Goal: Task Accomplishment & Management: Use online tool/utility

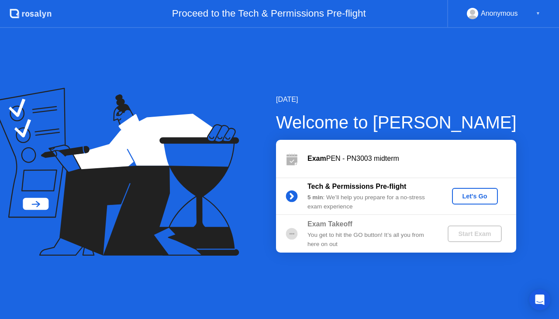
click at [470, 194] on div "Let's Go" at bounding box center [474, 196] width 39 height 7
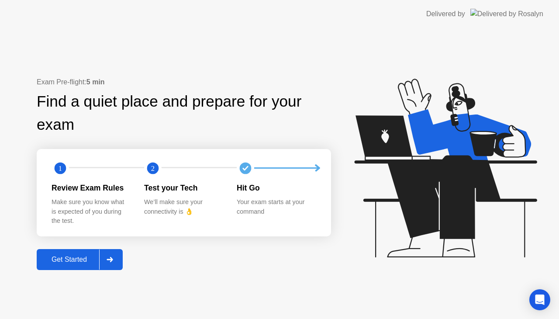
click at [52, 269] on button "Get Started" at bounding box center [80, 259] width 86 height 21
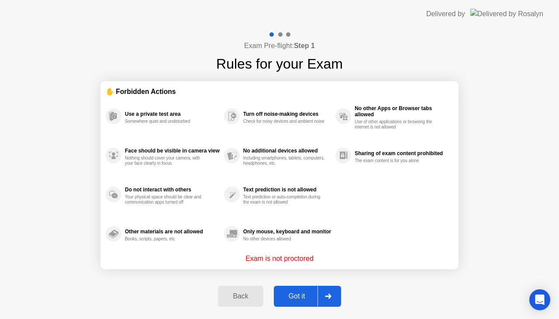
click at [301, 289] on button "Got it" at bounding box center [307, 296] width 67 height 21
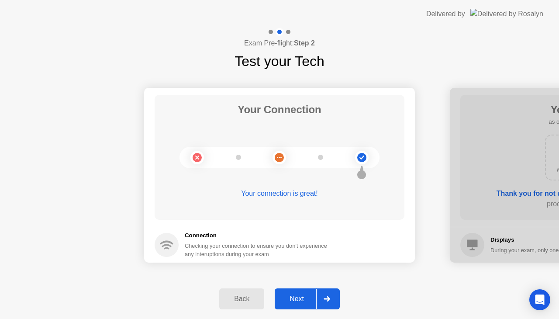
click at [288, 295] on div "Next" at bounding box center [296, 299] width 39 height 8
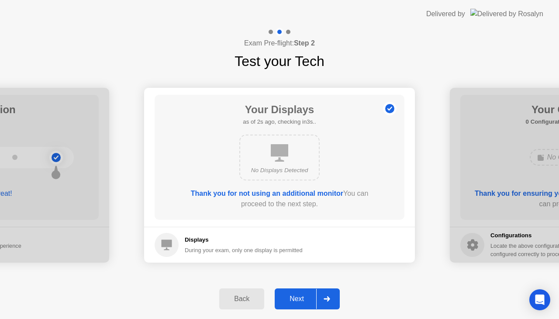
click at [288, 295] on div "Next" at bounding box center [296, 299] width 39 height 8
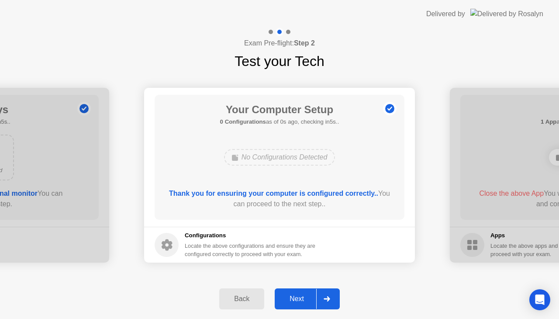
click at [288, 295] on div "Next" at bounding box center [296, 299] width 39 height 8
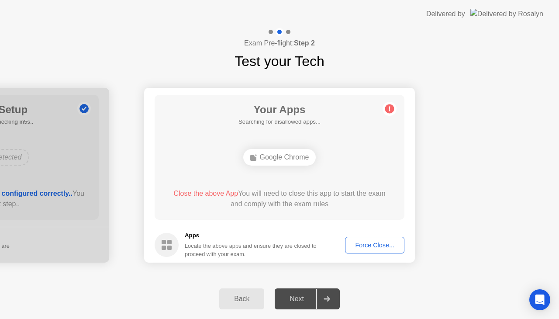
click at [365, 246] on div "Force Close..." at bounding box center [374, 244] width 53 height 7
click at [375, 246] on div "Force Close..." at bounding box center [374, 244] width 53 height 7
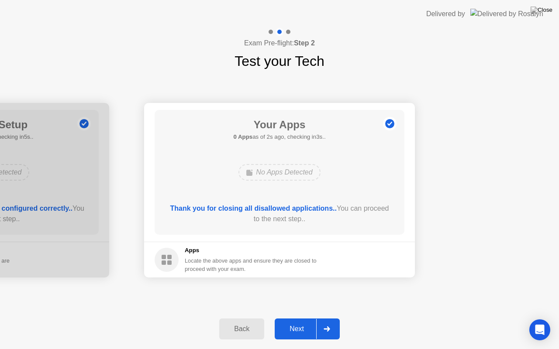
click at [293, 318] on div "Next" at bounding box center [296, 329] width 39 height 8
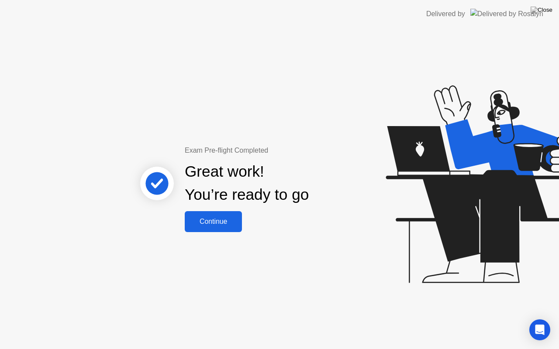
click at [207, 219] on div "Continue" at bounding box center [213, 222] width 52 height 8
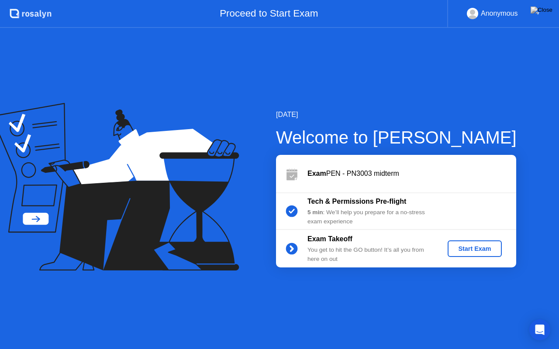
click at [479, 250] on div "Start Exam" at bounding box center [474, 248] width 47 height 7
